Goal: Transaction & Acquisition: Book appointment/travel/reservation

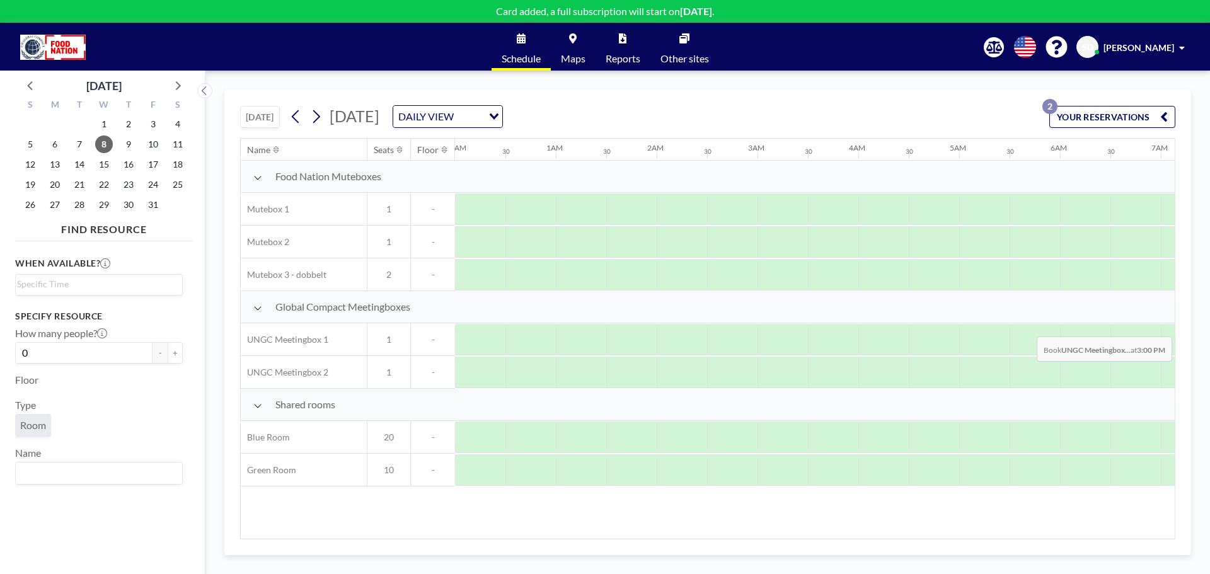
scroll to position [0, 945]
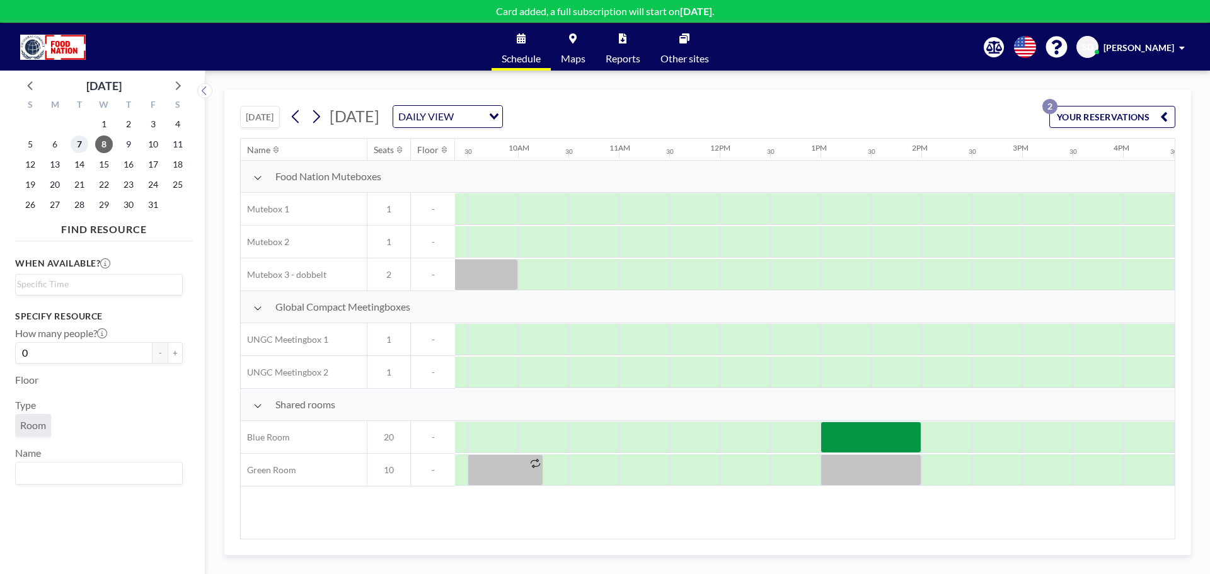
click at [82, 149] on span "7" at bounding box center [80, 144] width 18 height 18
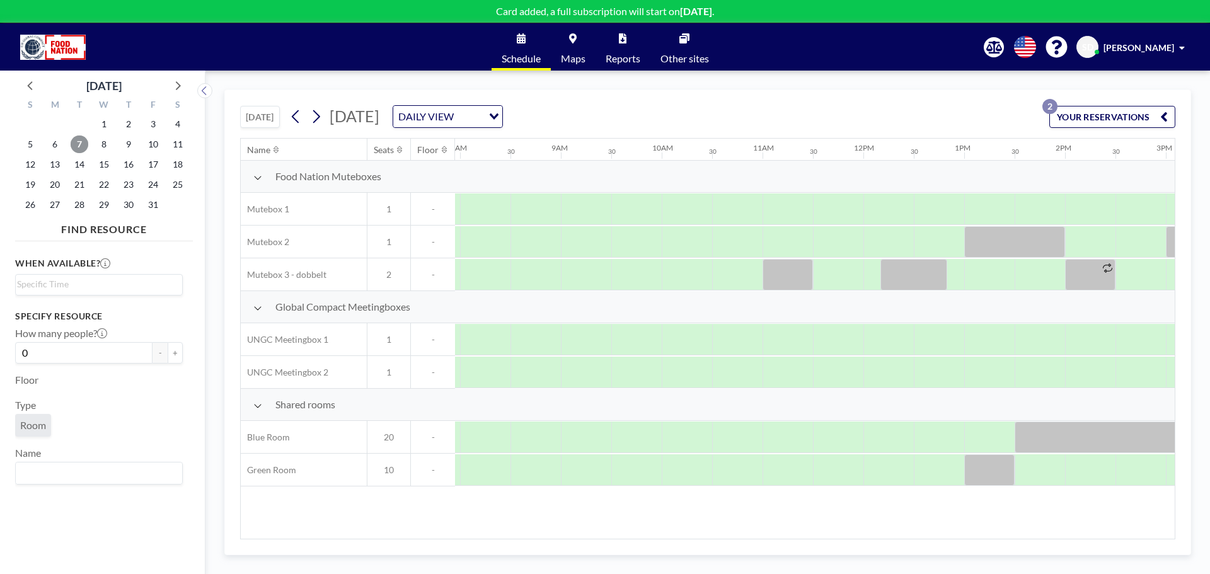
scroll to position [0, 767]
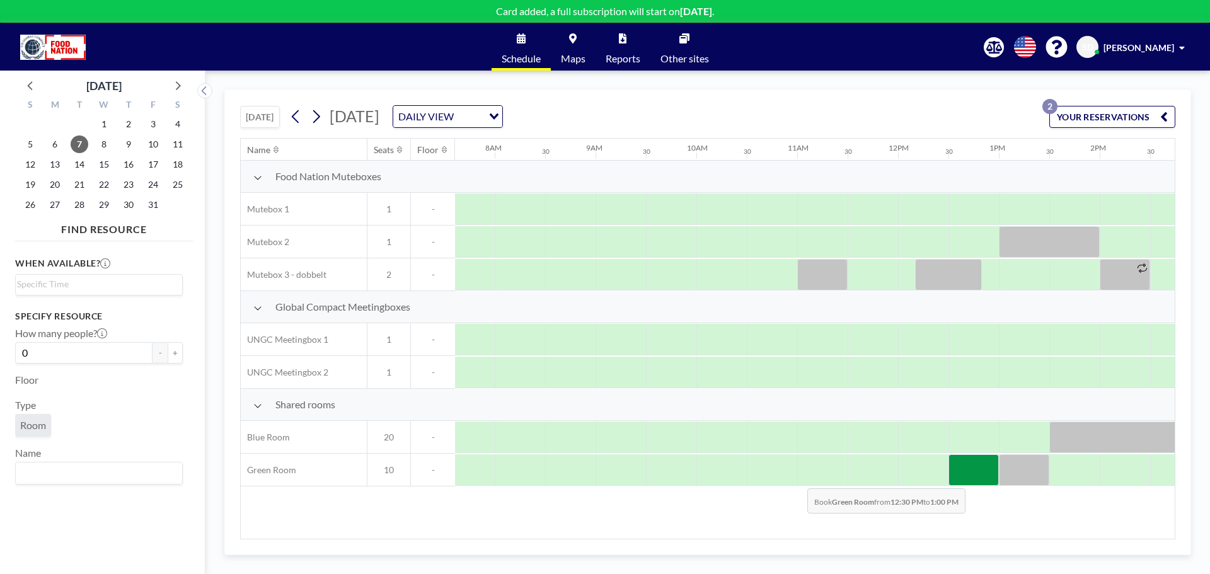
drag, startPoint x: 972, startPoint y: 476, endPoint x: 797, endPoint y: 479, distance: 174.5
click at [797, 479] on div at bounding box center [897, 470] width 2419 height 33
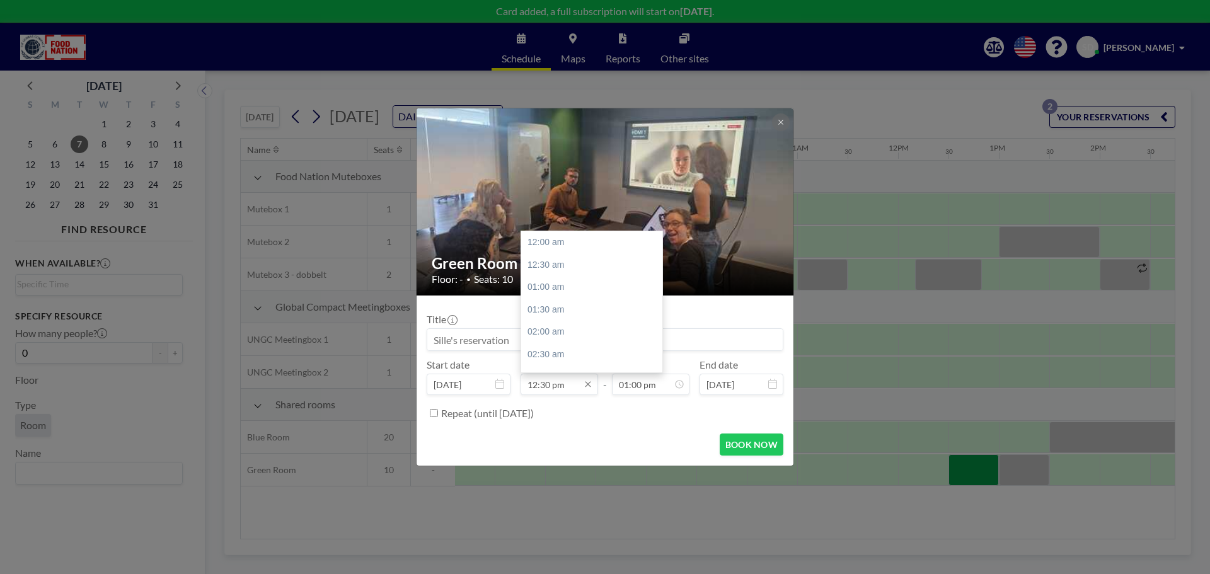
scroll to position [561, 0]
click at [554, 386] on input "12:30 pm" at bounding box center [558, 384] width 77 height 21
click at [541, 386] on input "12:30 pm" at bounding box center [558, 384] width 77 height 21
click at [537, 385] on input "12:30 pm" at bounding box center [558, 384] width 77 height 21
click at [547, 384] on input "09:30 pm" at bounding box center [558, 384] width 77 height 21
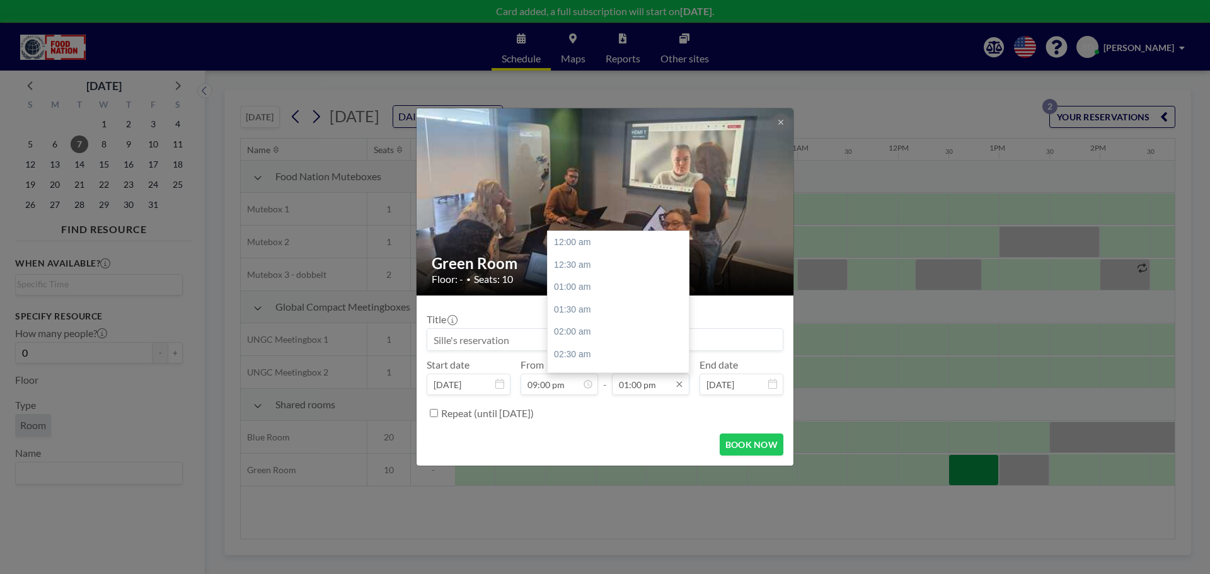
scroll to position [583, 0]
type input "09:00 pm"
click at [627, 386] on input "01:00 pm" at bounding box center [650, 384] width 77 height 21
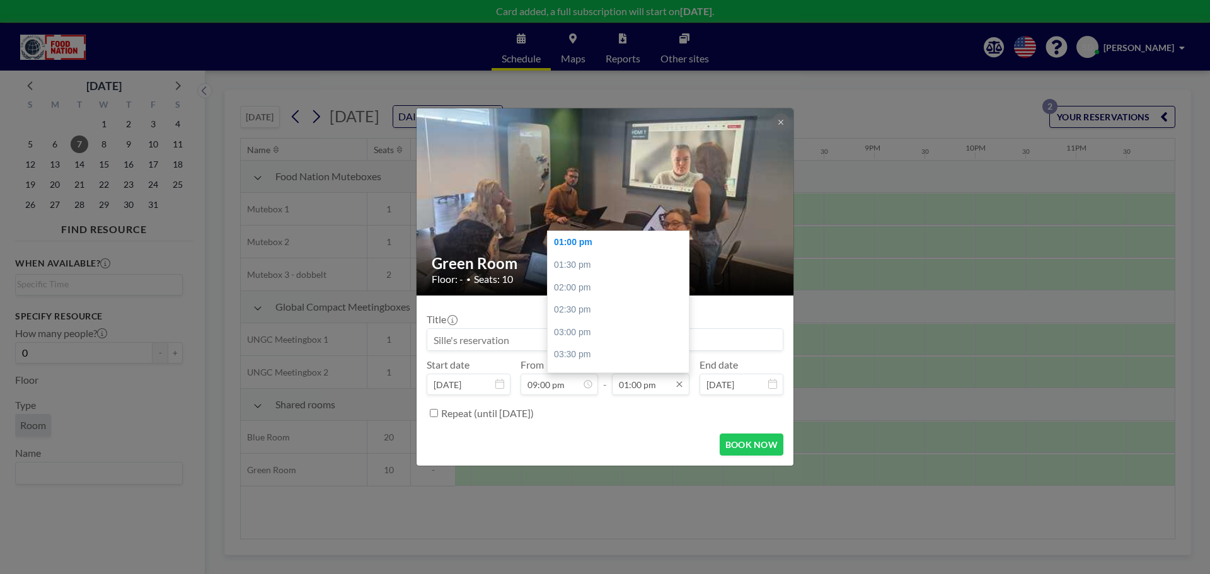
scroll to position [0, 1701]
click at [624, 385] on input "01:00 pm" at bounding box center [650, 384] width 77 height 21
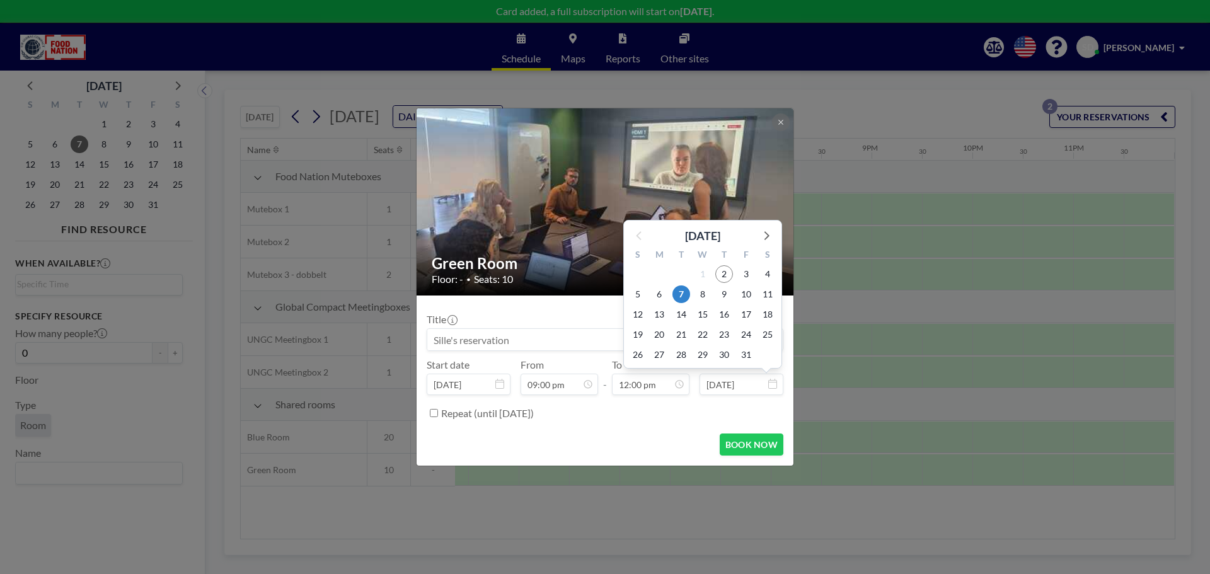
scroll to position [583, 0]
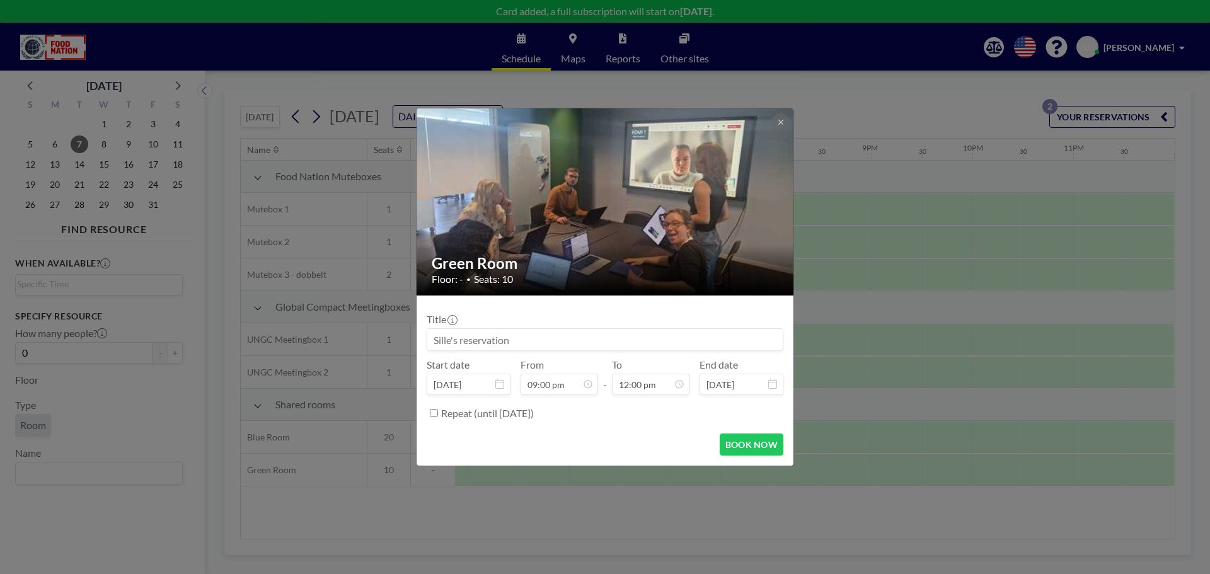
type input "12:00 pm"
click at [546, 343] on input at bounding box center [604, 339] width 355 height 21
click at [462, 339] on input "GCDK// Sille" at bounding box center [604, 339] width 355 height 21
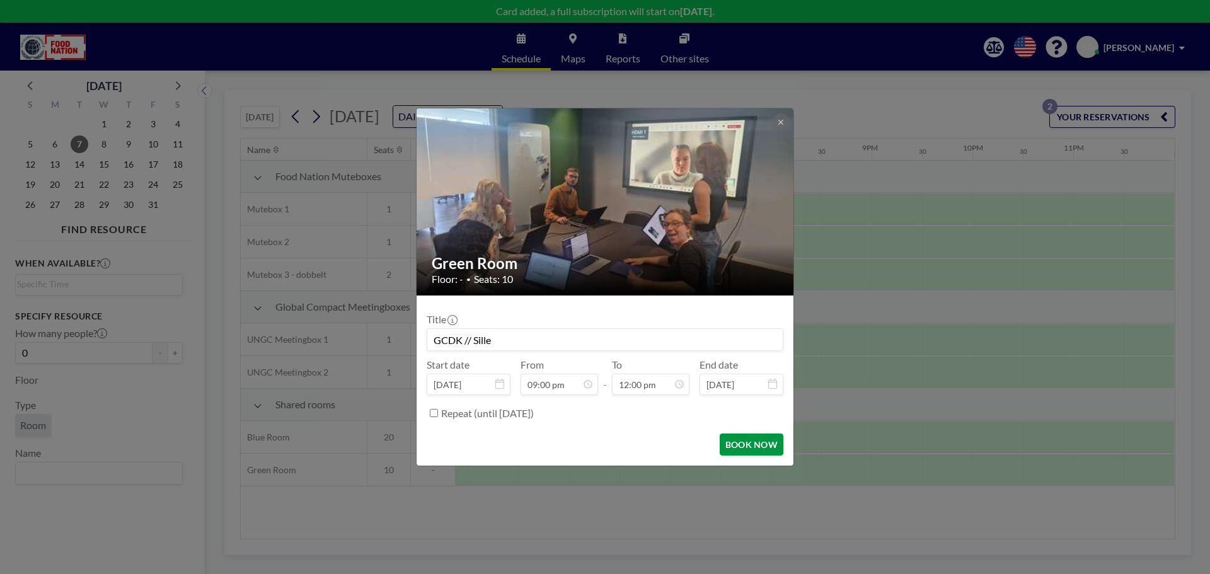
type input "GCDK // Sille"
click at [742, 440] on button "BOOK NOW" at bounding box center [751, 444] width 64 height 22
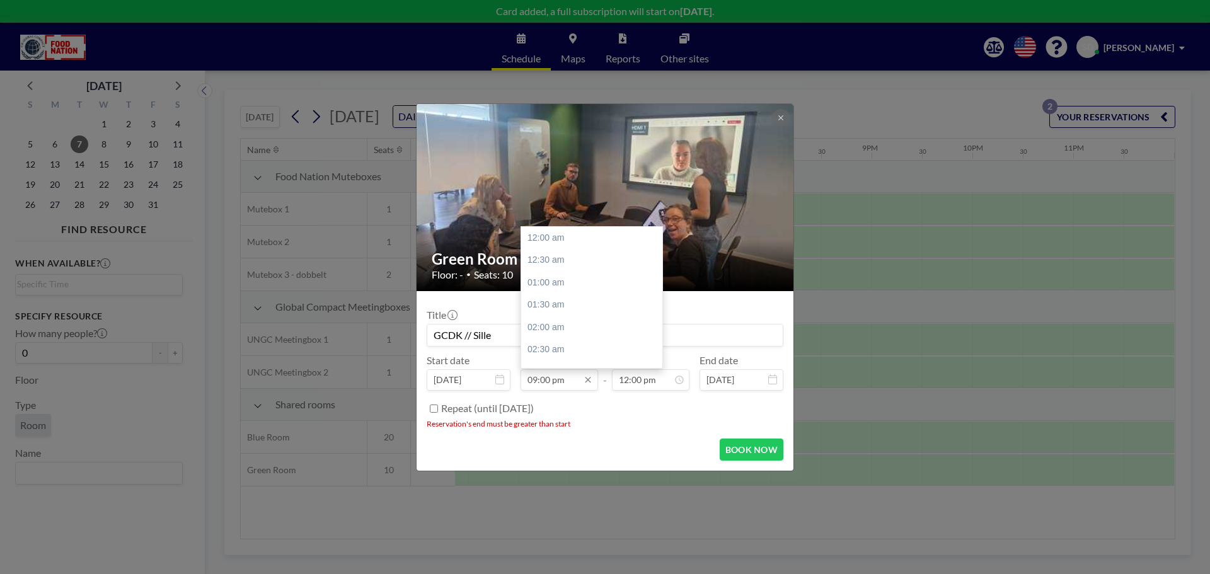
scroll to position [936, 0]
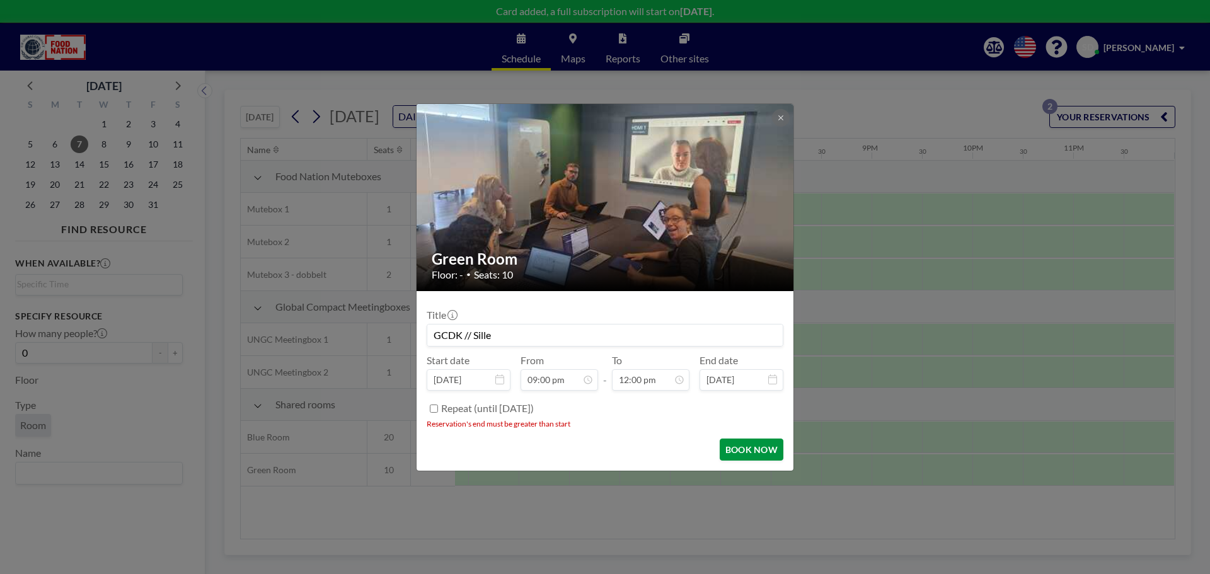
click at [756, 444] on button "BOOK NOW" at bounding box center [751, 450] width 64 height 22
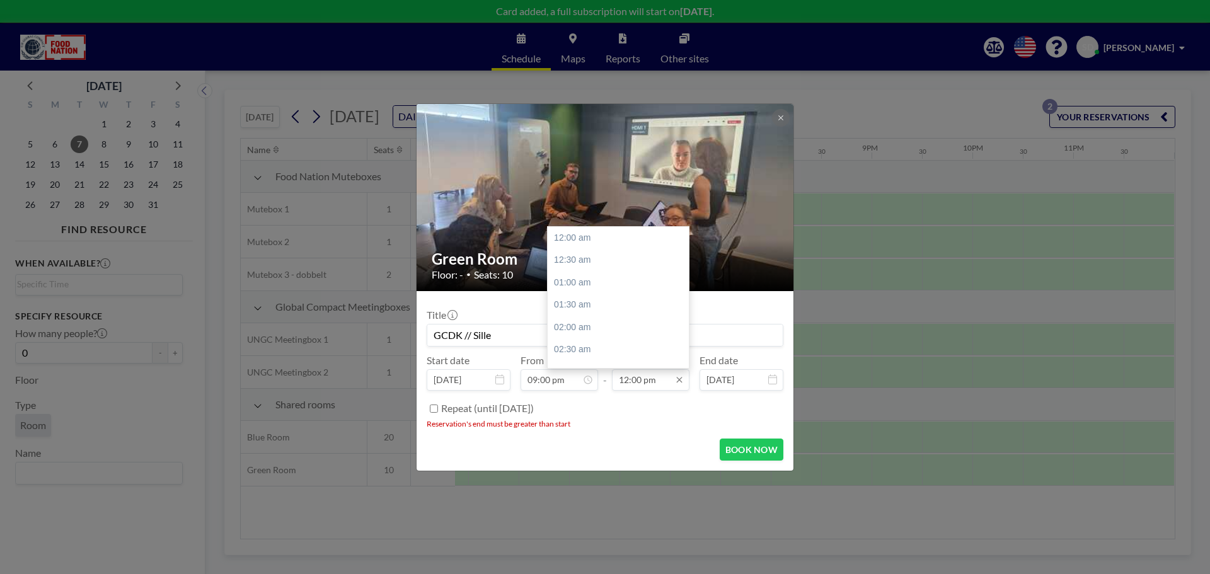
scroll to position [538, 0]
click at [650, 384] on input "12:00 pm" at bounding box center [650, 379] width 77 height 21
click at [601, 258] on div "12:30 pm" at bounding box center [620, 260] width 147 height 23
type input "12:30 pm"
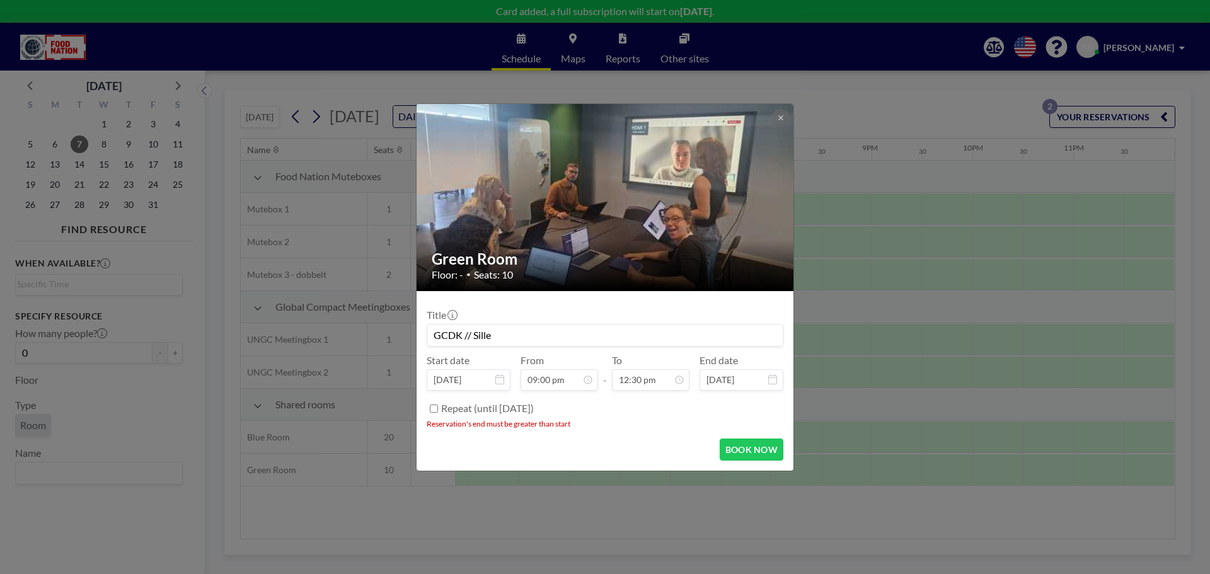
scroll to position [561, 0]
click at [725, 444] on button "BOOK NOW" at bounding box center [751, 450] width 64 height 22
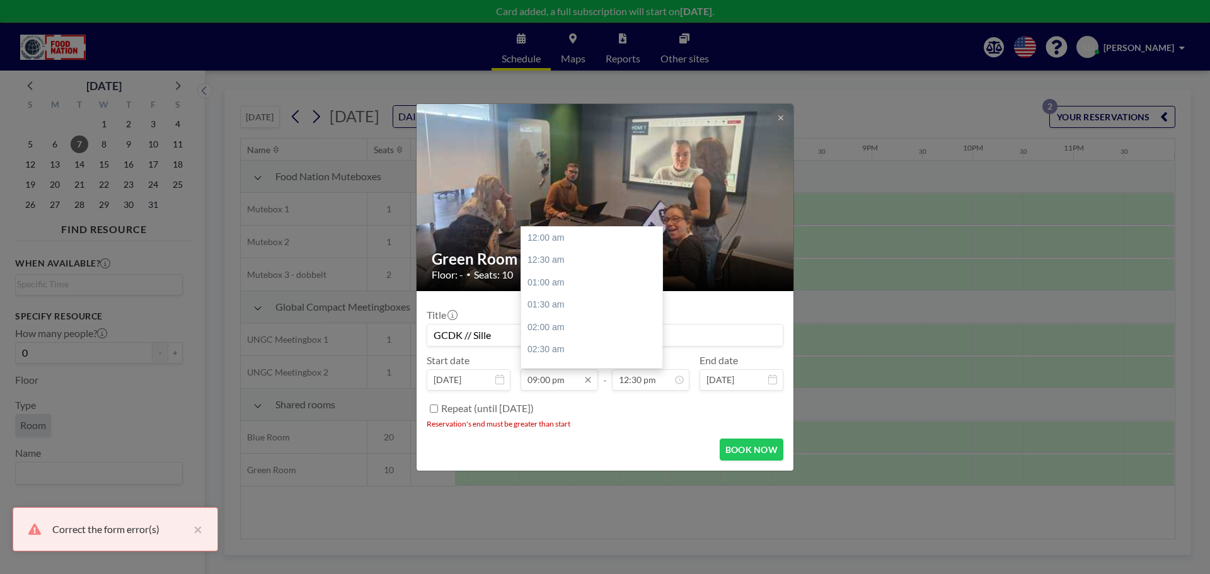
scroll to position [936, 0]
click at [561, 382] on input "09:00 pm" at bounding box center [558, 379] width 77 height 21
click at [556, 381] on input "09:00 pm" at bounding box center [558, 379] width 77 height 21
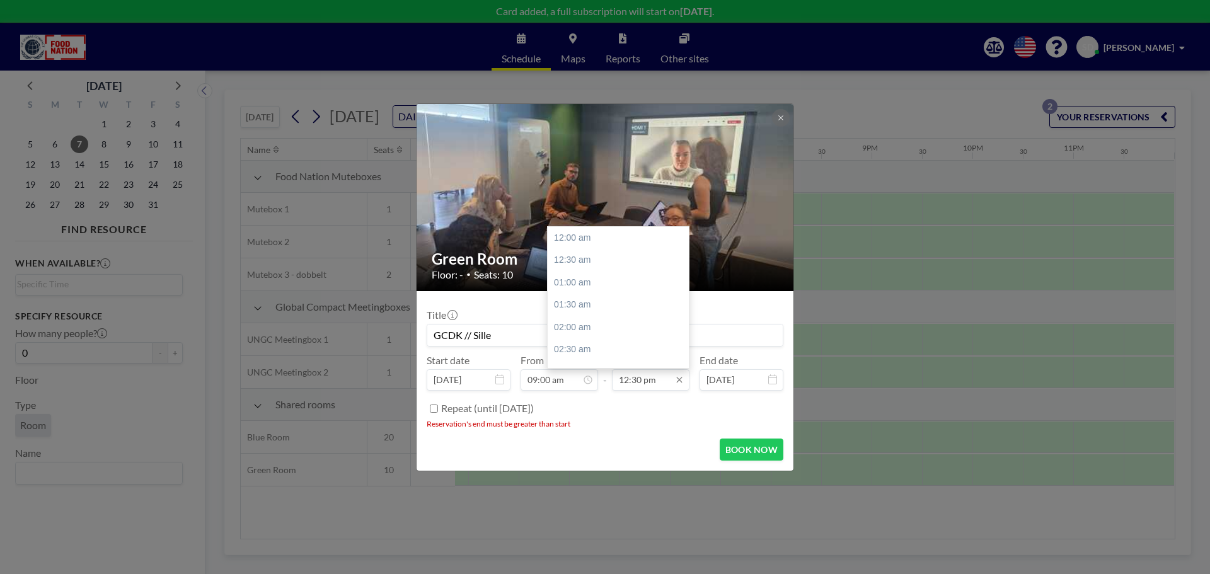
scroll to position [561, 0]
type input "09:00 am"
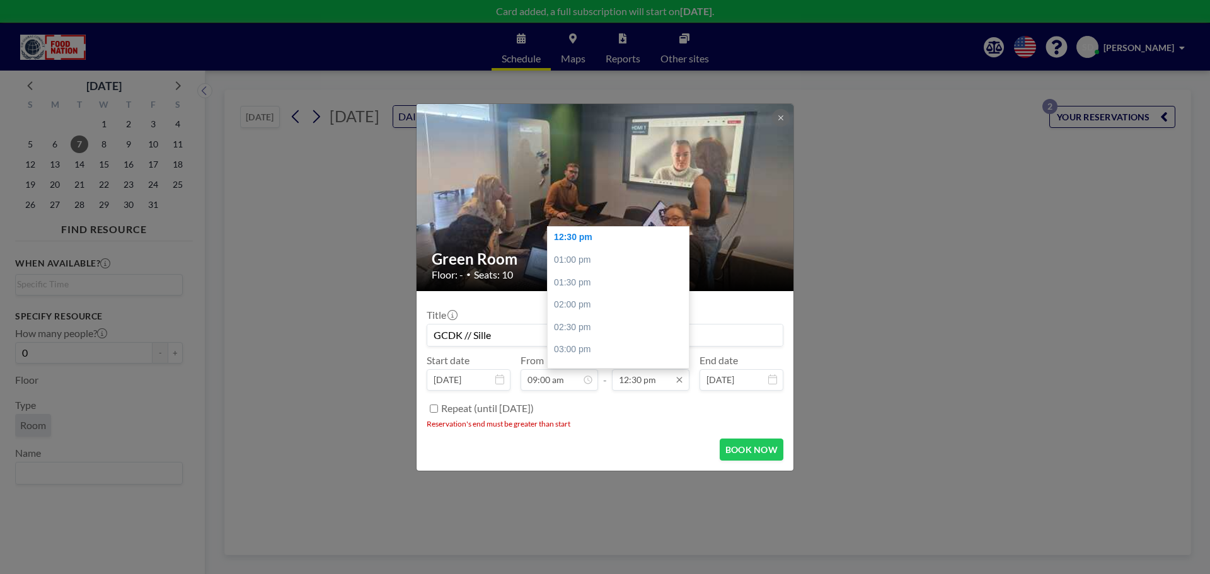
click at [637, 378] on input "12:30 pm" at bounding box center [650, 379] width 77 height 21
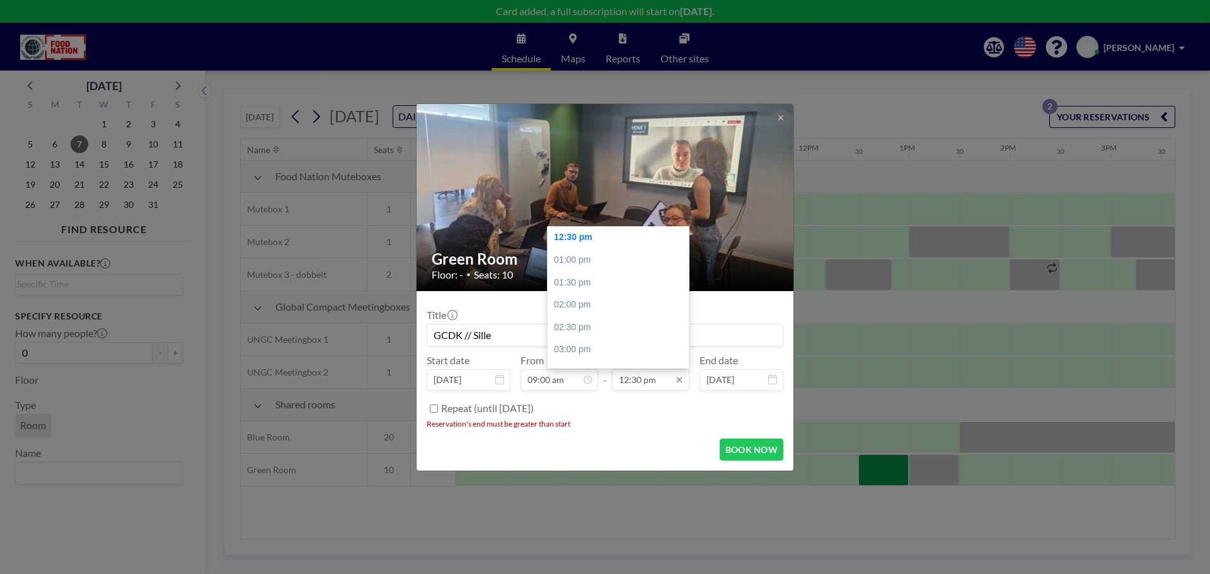
click at [627, 380] on input "12:30 pm" at bounding box center [650, 379] width 77 height 21
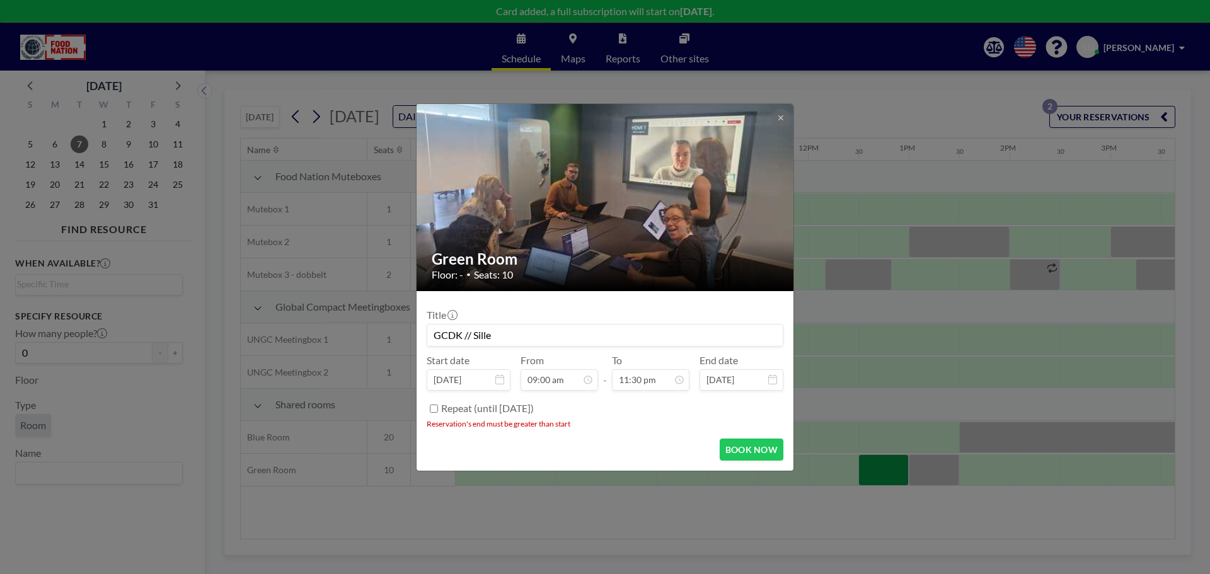
click at [743, 436] on form "Title GCDK // Sille Start date [DATE] From 09:00 am - To 11:30 pm End date [DAT…" at bounding box center [604, 381] width 377 height 180
click at [749, 446] on button "BOOK NOW" at bounding box center [751, 450] width 64 height 22
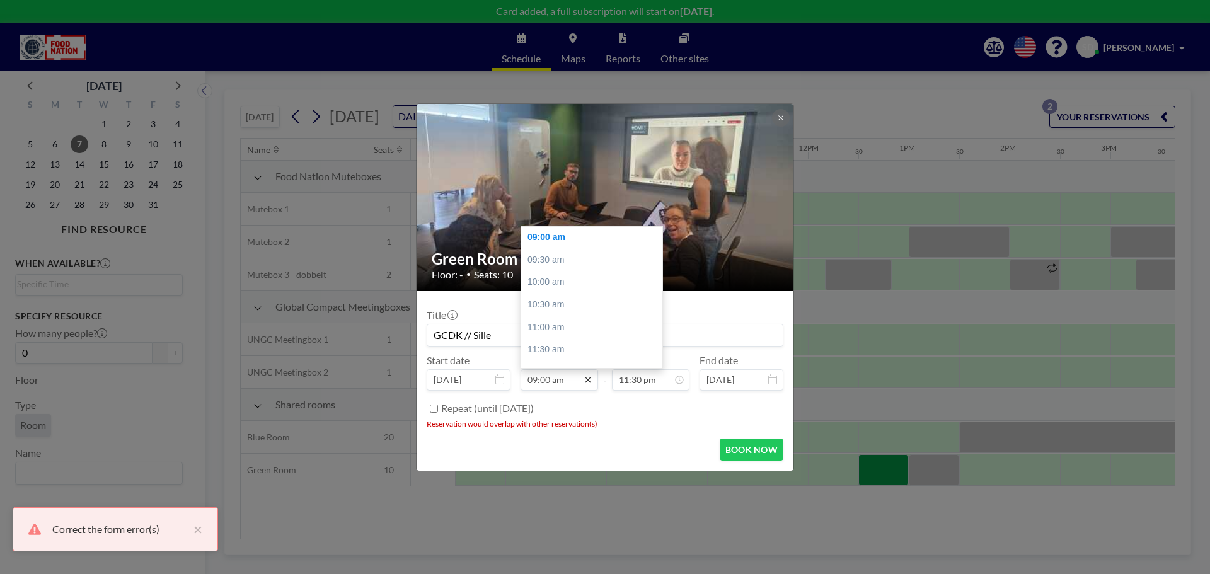
click at [590, 384] on icon at bounding box center [588, 380] width 10 height 10
click at [569, 299] on div "09:00 am" at bounding box center [594, 300] width 147 height 23
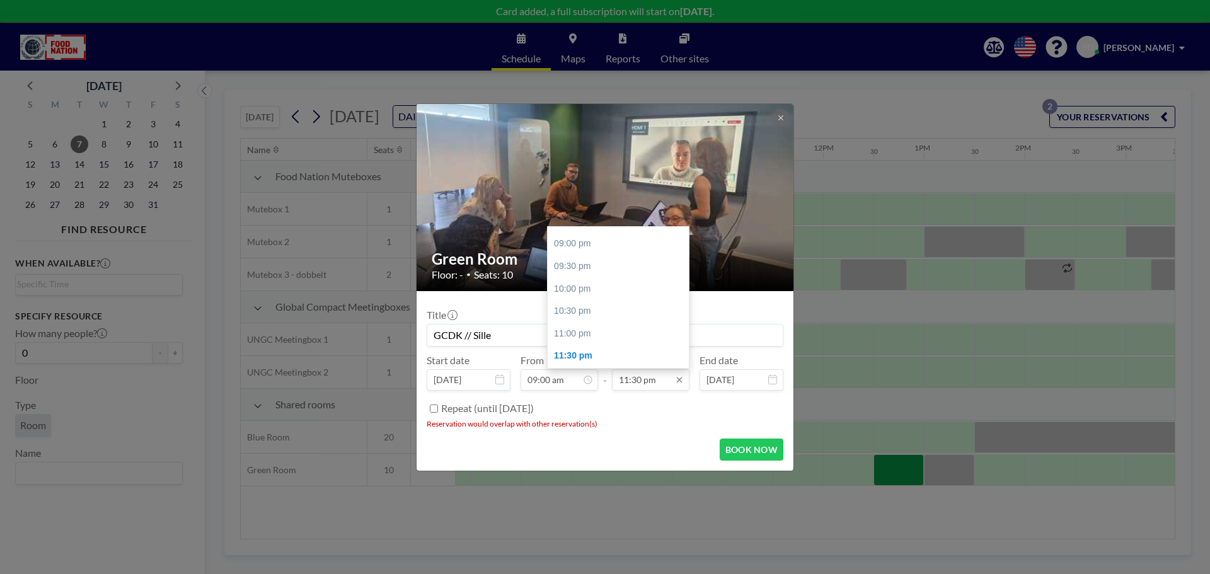
scroll to position [0, 857]
click at [645, 384] on input "11:30 pm" at bounding box center [650, 379] width 77 height 21
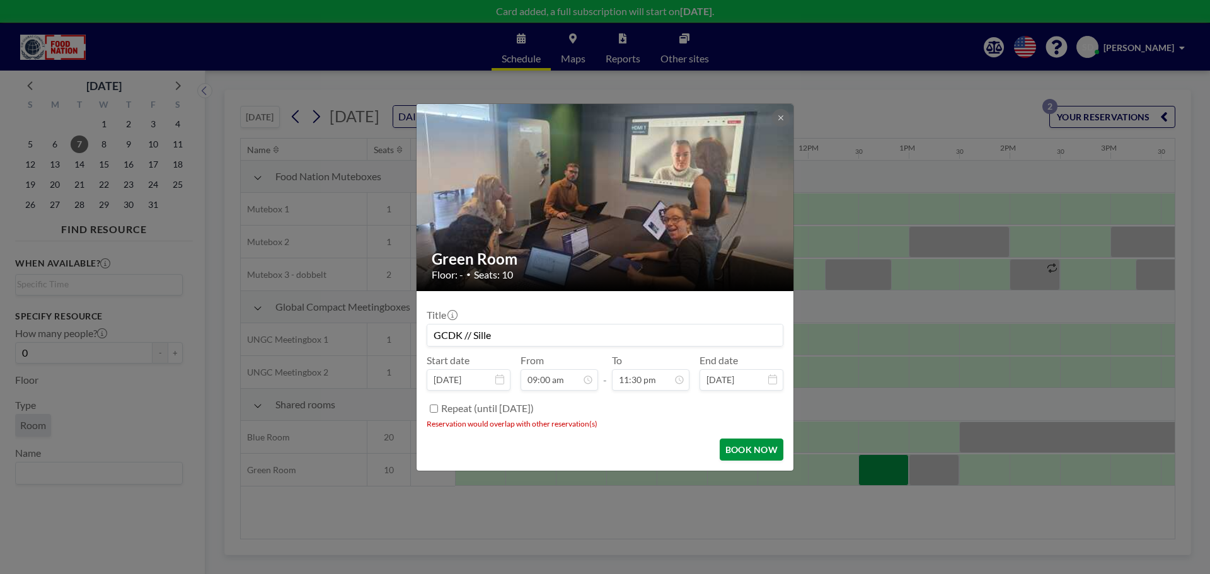
click at [740, 445] on button "BOOK NOW" at bounding box center [751, 450] width 64 height 22
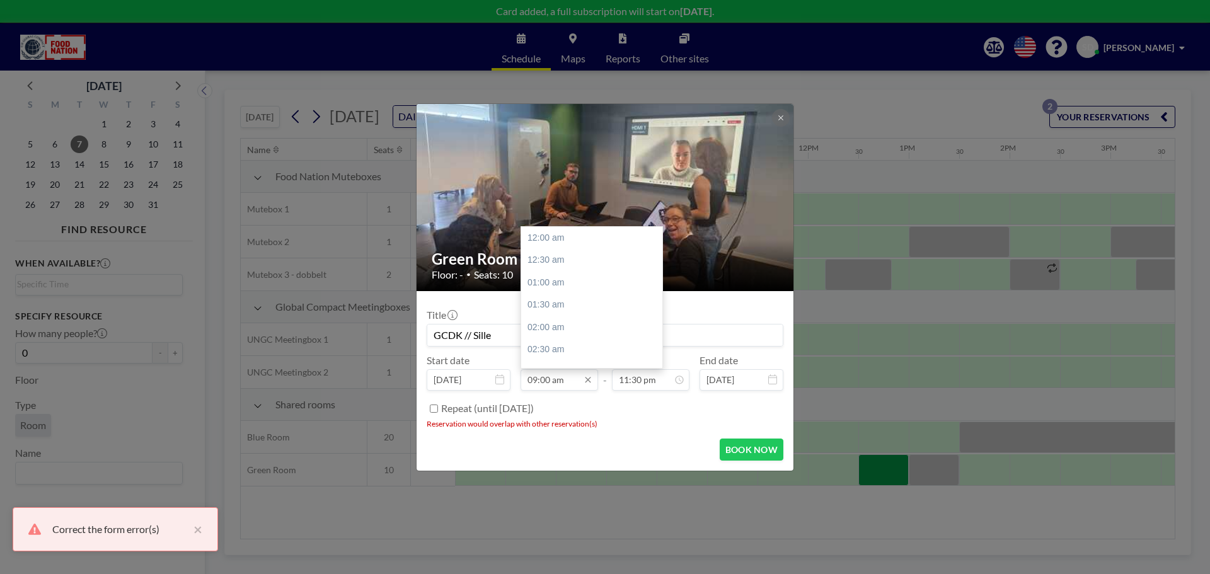
scroll to position [404, 0]
click at [565, 381] on input "09:00 am" at bounding box center [558, 379] width 77 height 21
drag, startPoint x: 565, startPoint y: 381, endPoint x: 521, endPoint y: 375, distance: 44.5
click at [521, 375] on input "09:00 am" at bounding box center [558, 379] width 77 height 21
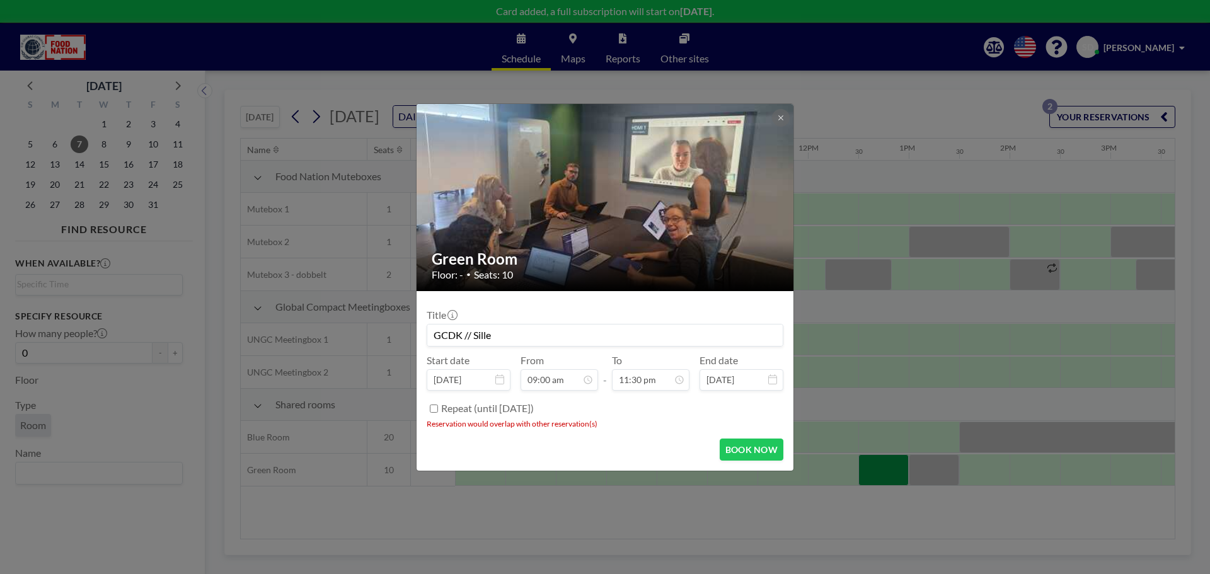
click at [618, 411] on div "Repeat (until [DATE])" at bounding box center [612, 408] width 342 height 21
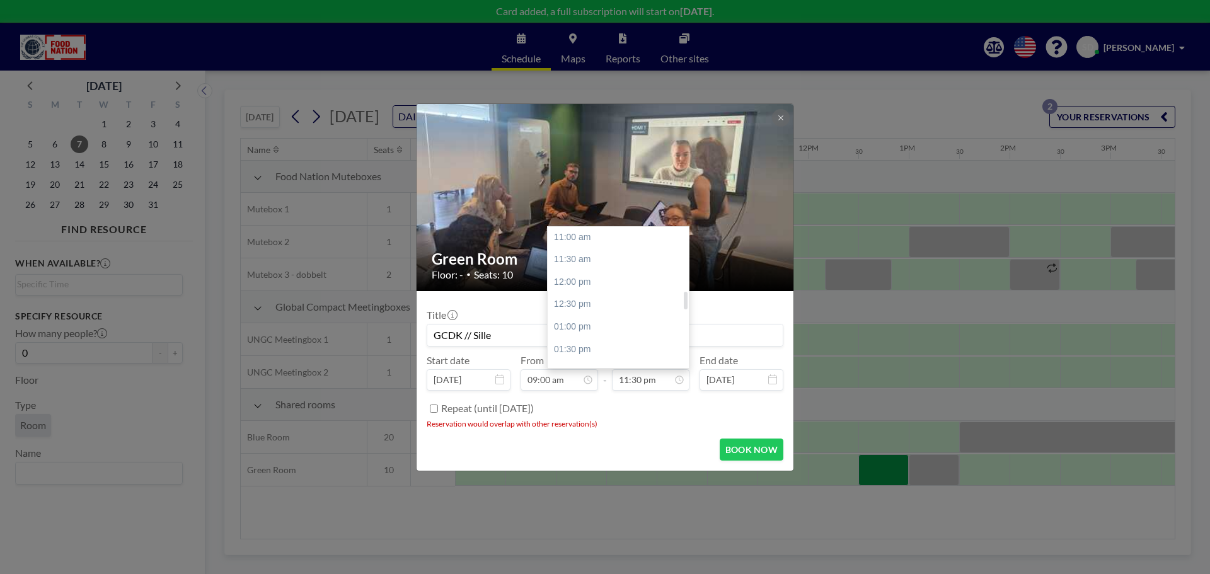
scroll to position [495, 0]
click at [597, 258] on div "11:30 am" at bounding box center [620, 259] width 147 height 23
type input "11:30 am"
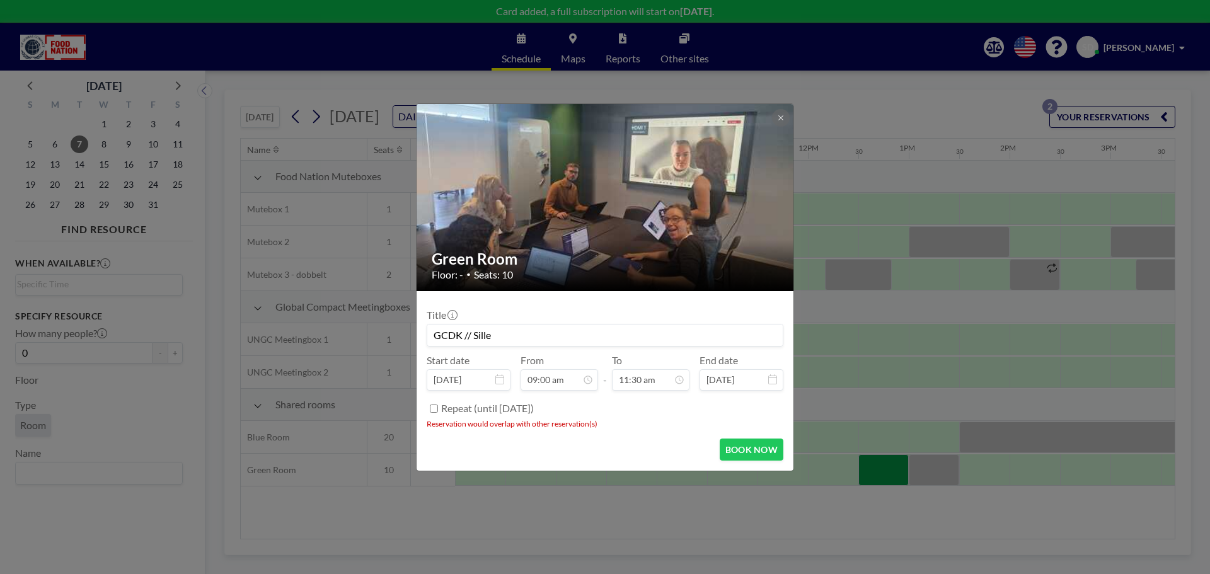
scroll to position [516, 0]
click at [752, 454] on button "BOOK NOW" at bounding box center [751, 450] width 64 height 22
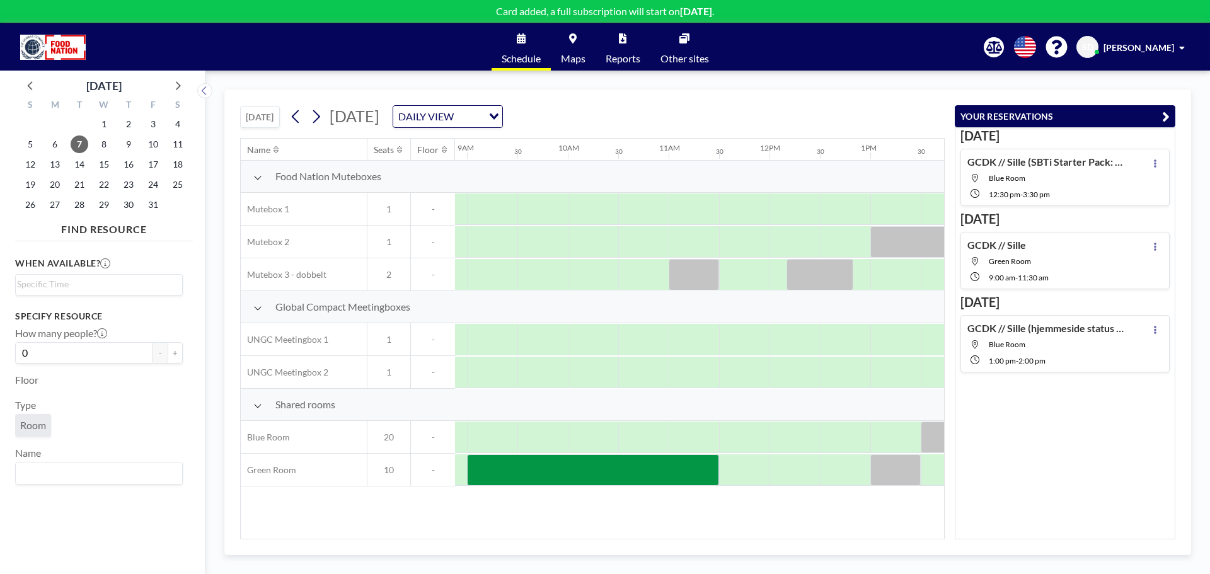
scroll to position [0, 864]
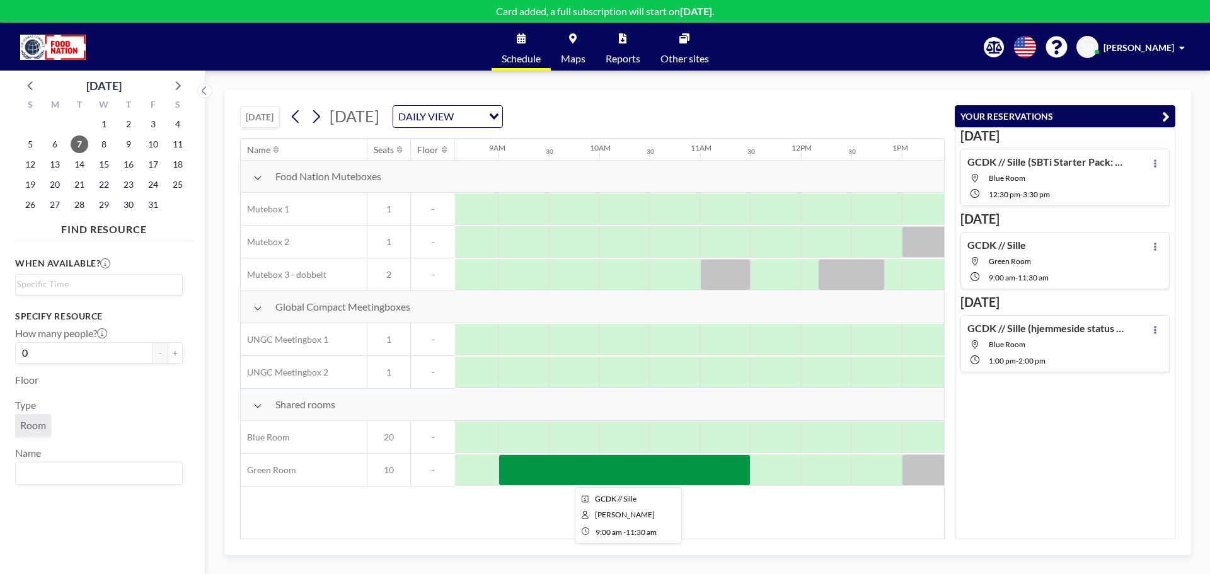
click at [593, 467] on div at bounding box center [624, 470] width 252 height 32
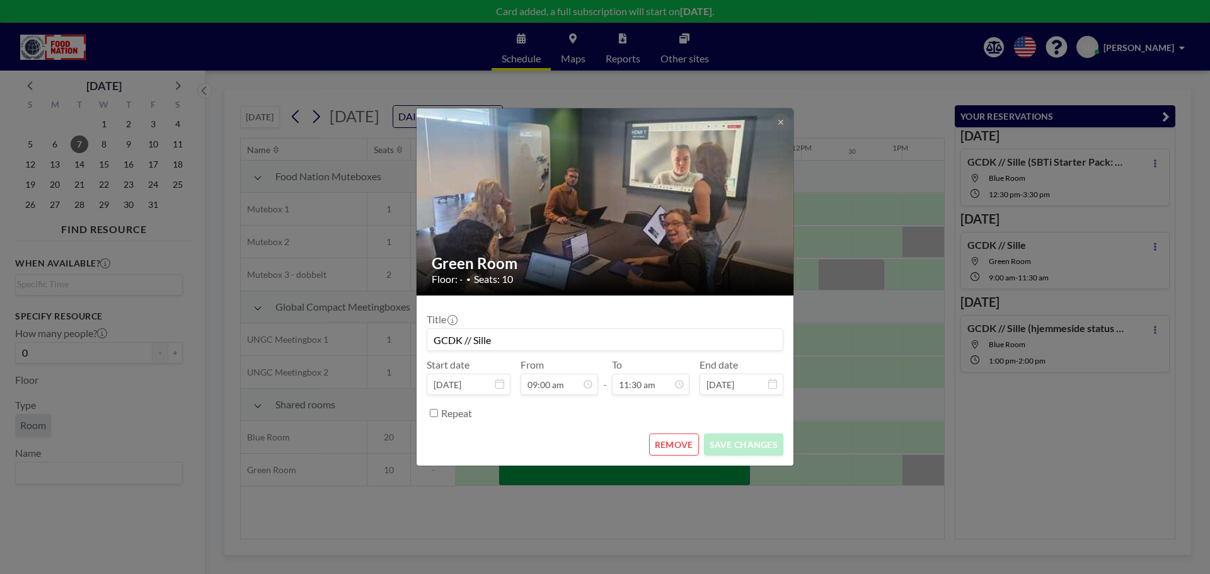
click at [593, 467] on div "Green Room Floor: - • Seats: 10 Title GCDK // Sille Start date [DATE] From 09:0…" at bounding box center [605, 287] width 1210 height 574
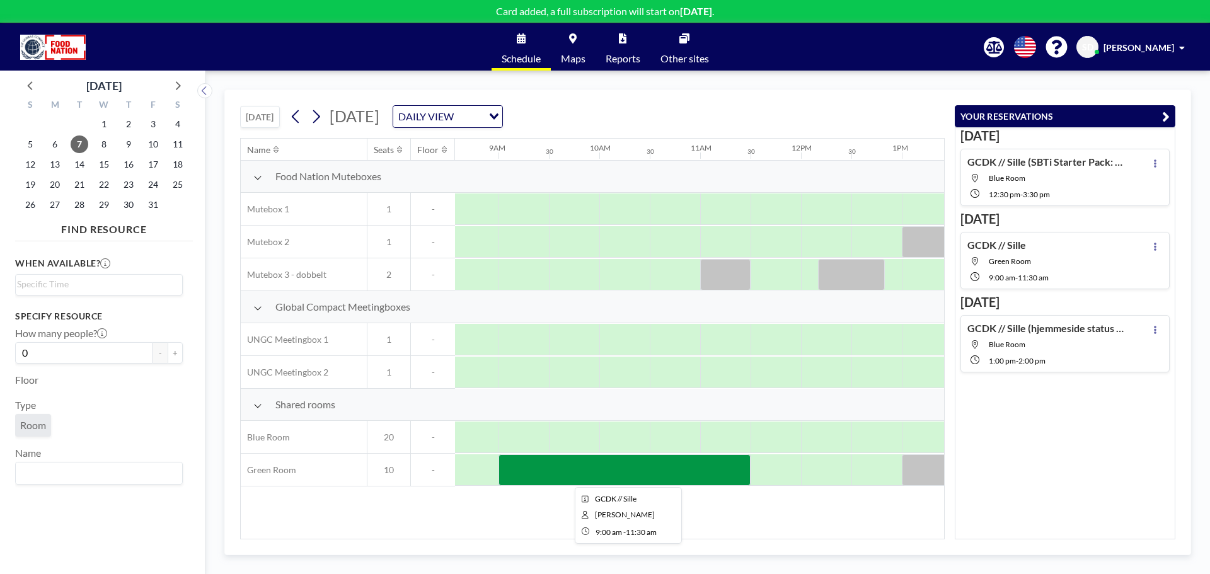
click at [593, 467] on div at bounding box center [624, 470] width 252 height 32
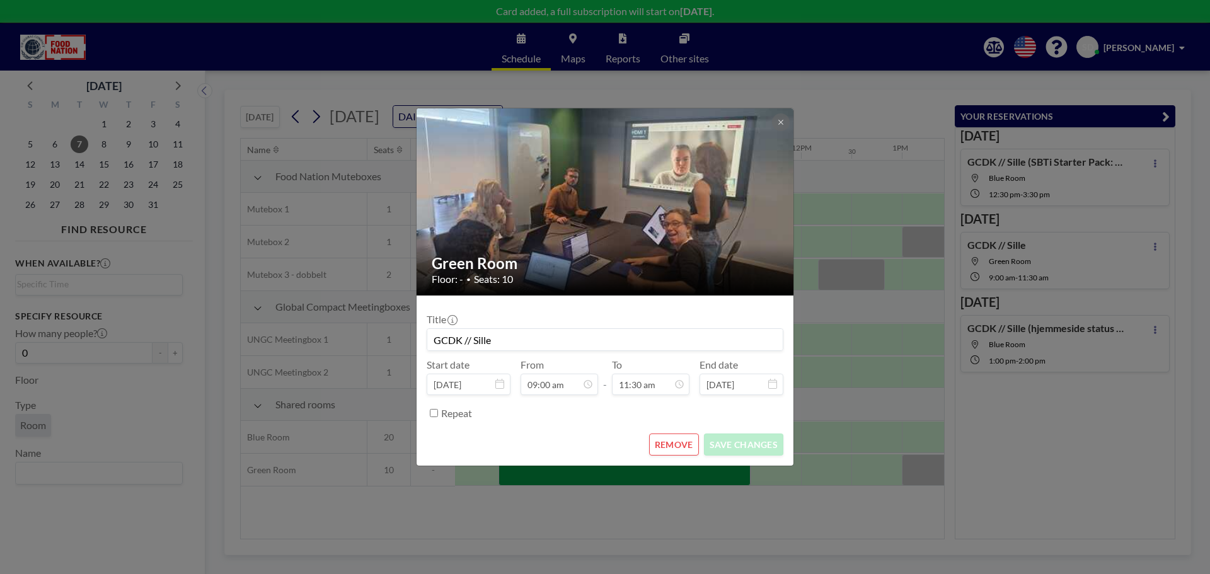
scroll to position [516, 0]
click at [682, 446] on button "REMOVE" at bounding box center [674, 444] width 50 height 22
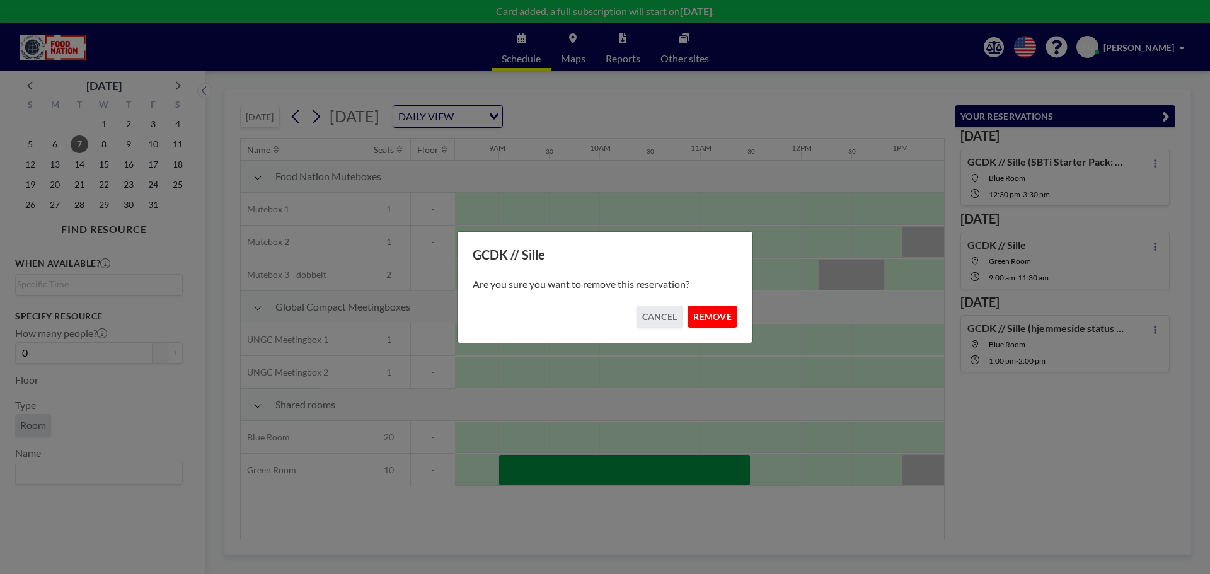
click at [701, 314] on button "REMOVE" at bounding box center [712, 317] width 50 height 22
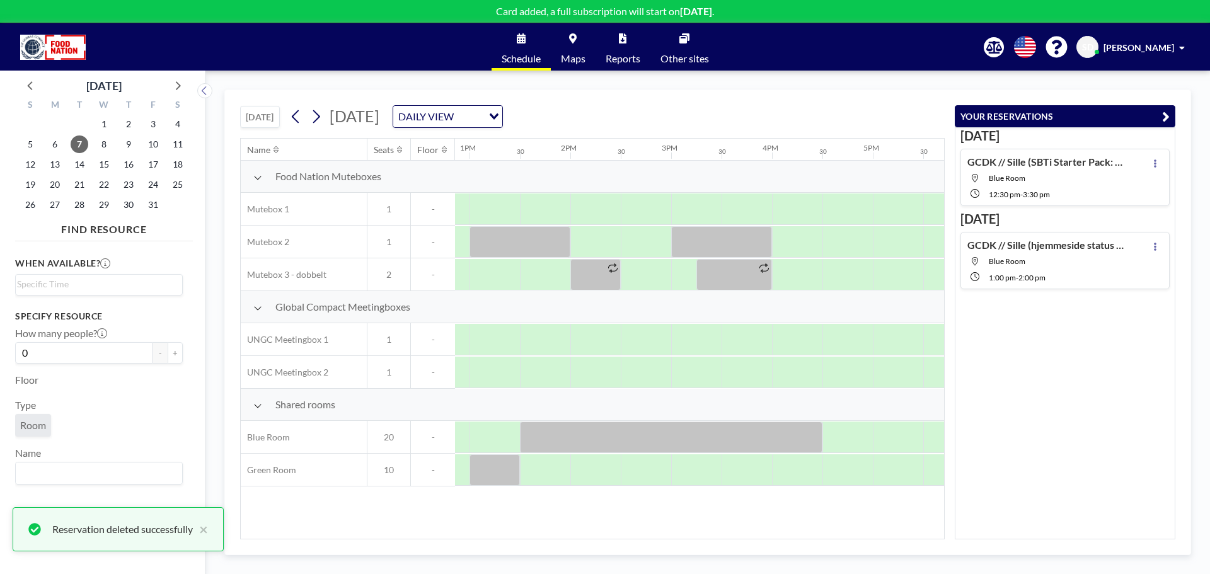
scroll to position [0, 1267]
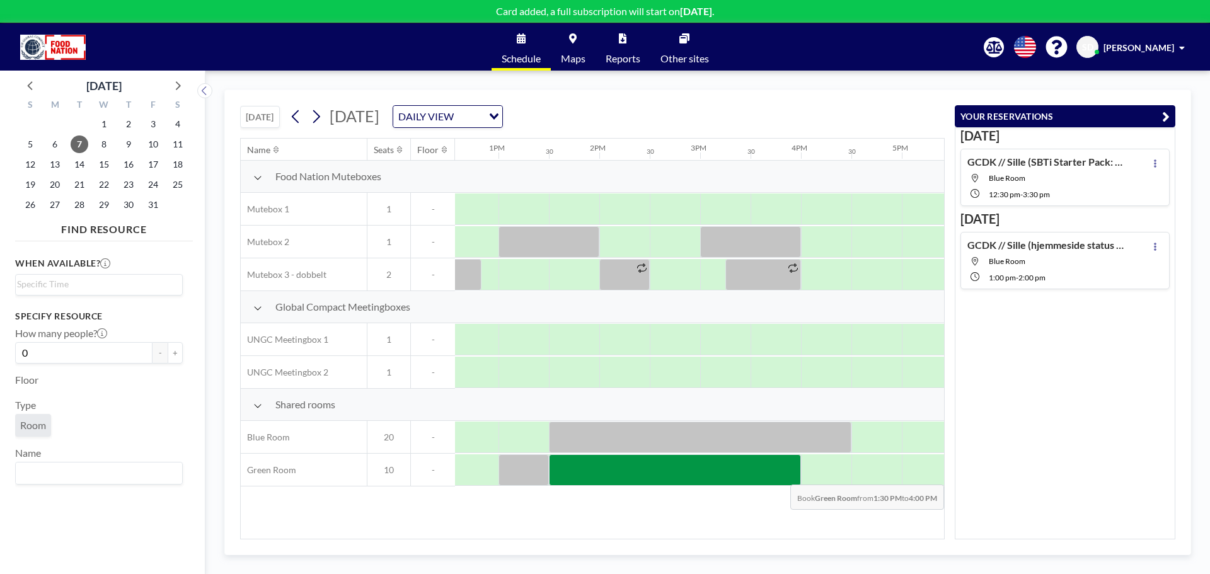
drag, startPoint x: 563, startPoint y: 479, endPoint x: 793, endPoint y: 475, distance: 230.0
click at [793, 475] on div at bounding box center [675, 470] width 252 height 32
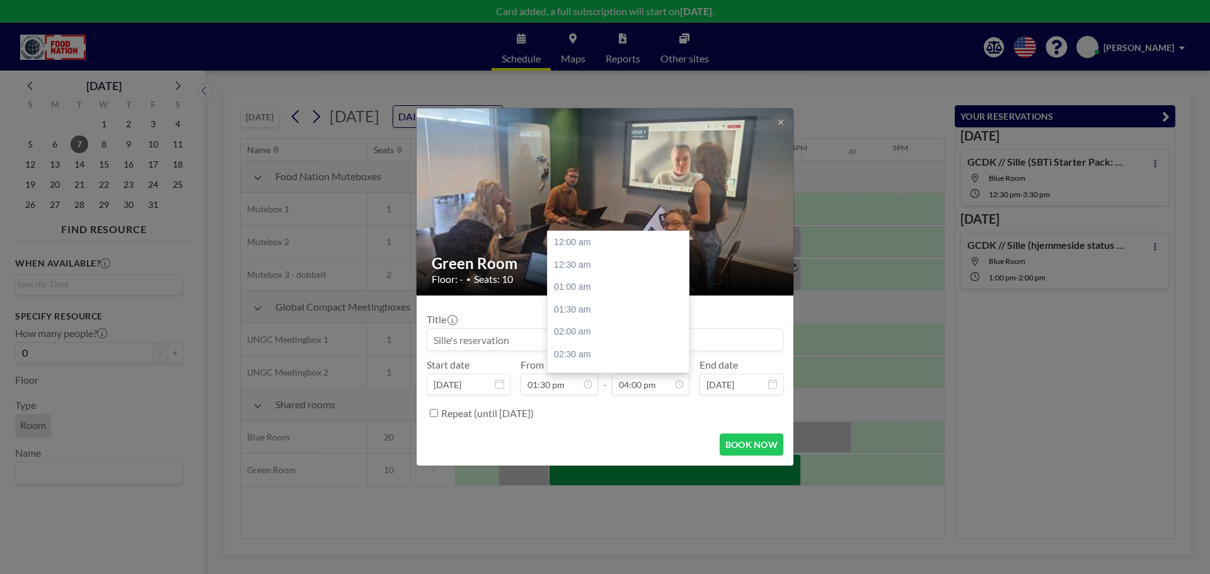
scroll to position [718, 0]
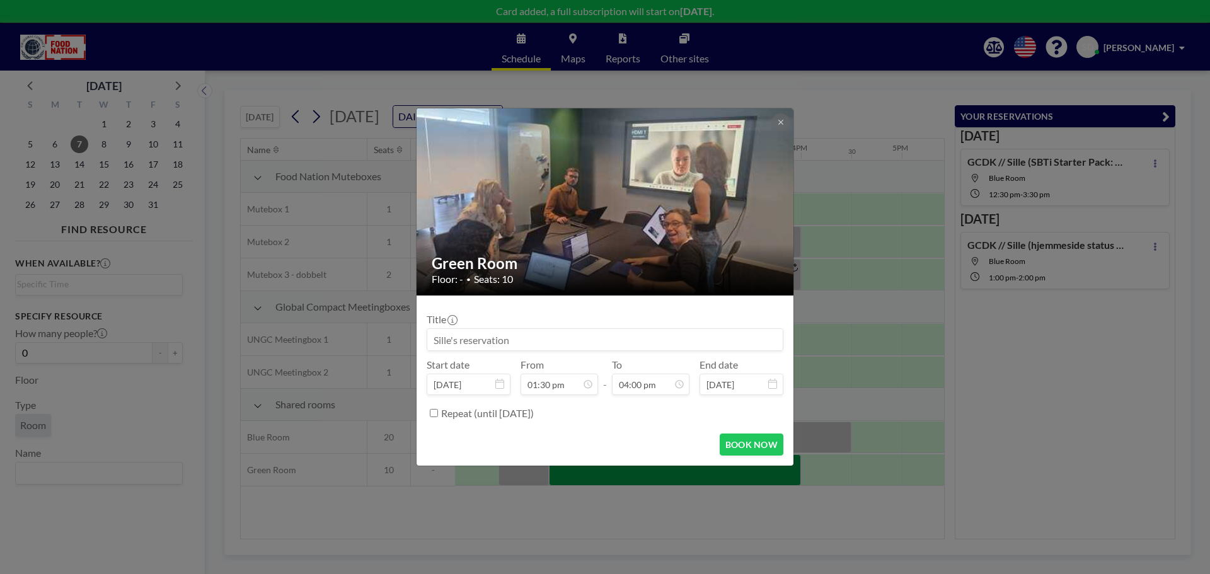
click at [505, 341] on input at bounding box center [604, 339] width 355 height 21
type input "S"
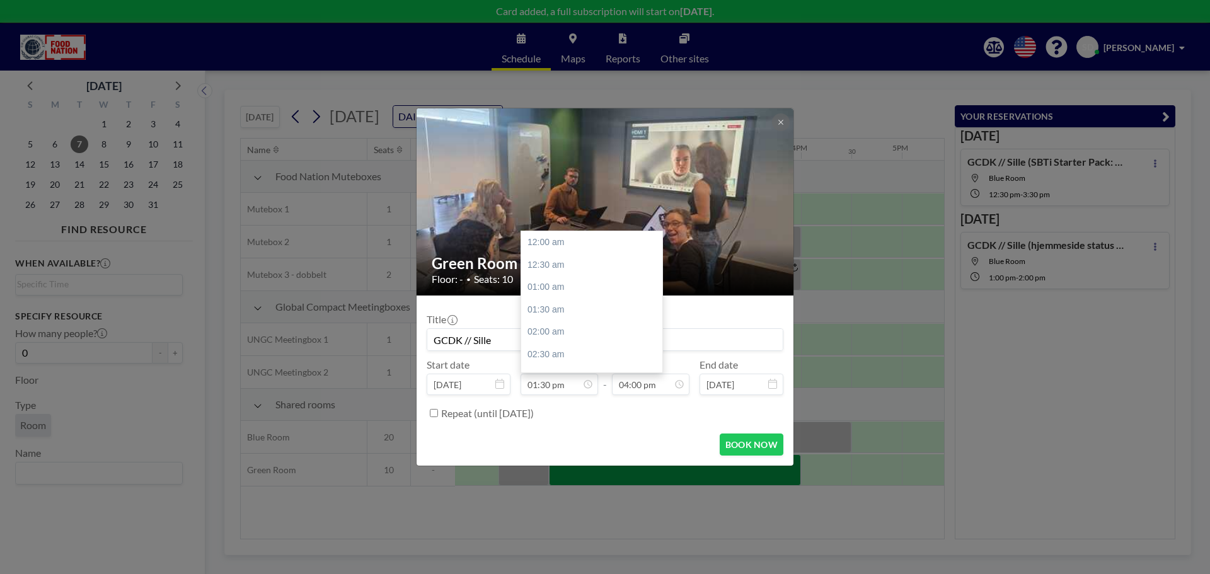
scroll to position [605, 0]
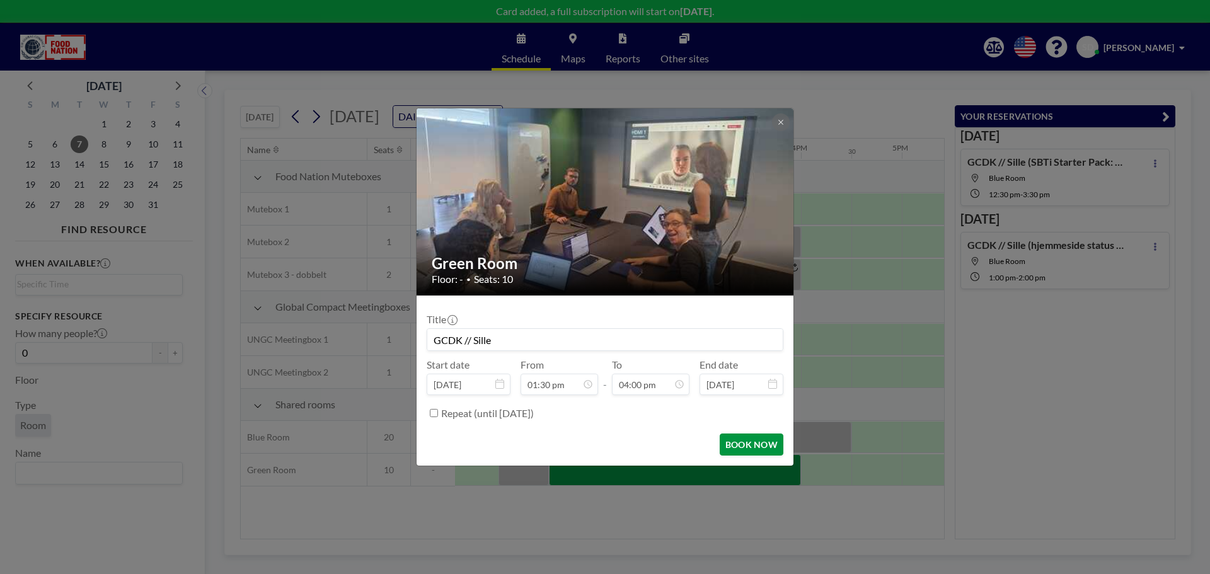
type input "GCDK // Sille"
click at [762, 445] on button "BOOK NOW" at bounding box center [751, 444] width 64 height 22
